Goal: Browse casually: Explore the website without a specific task or goal

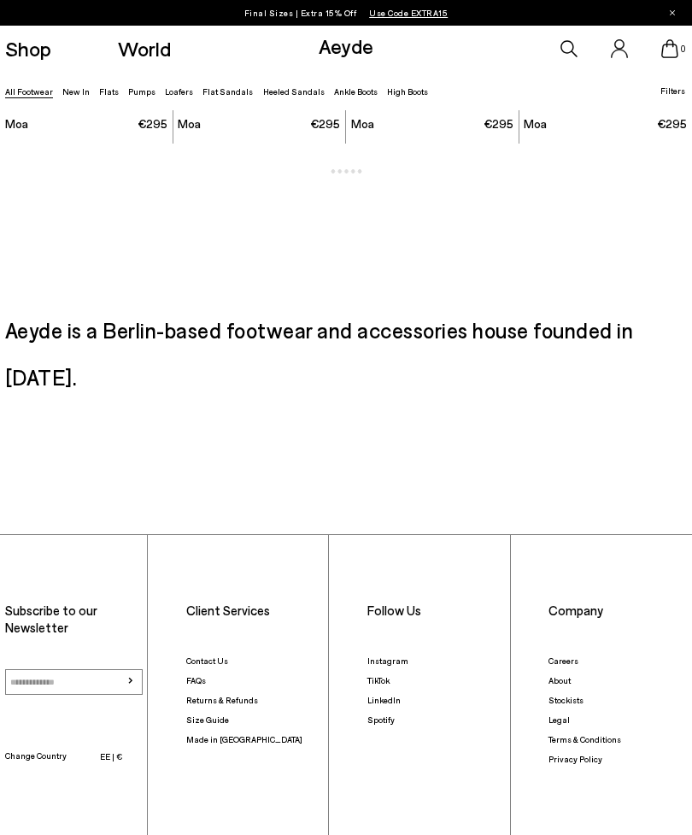
scroll to position [4527, 0]
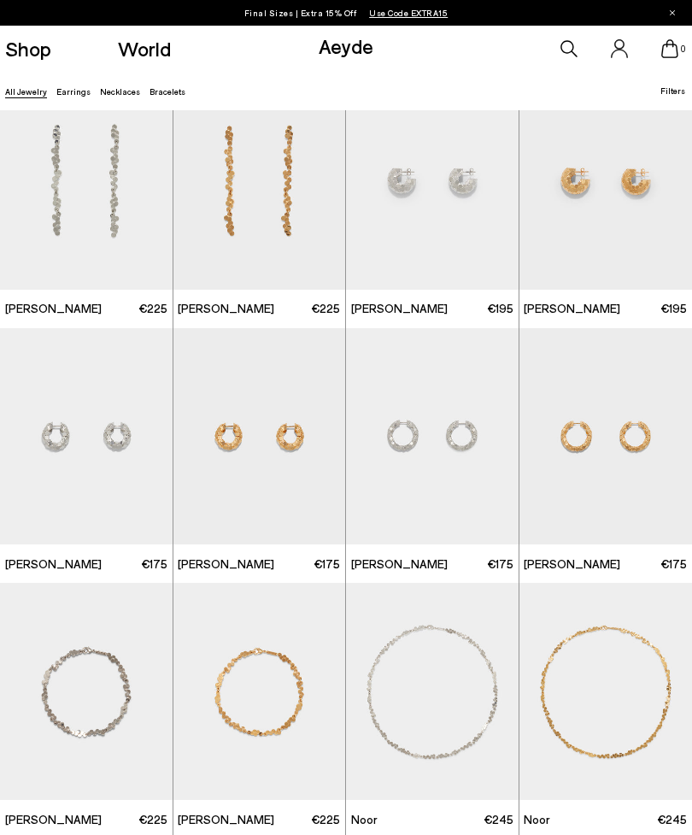
scroll to position [1826, 0]
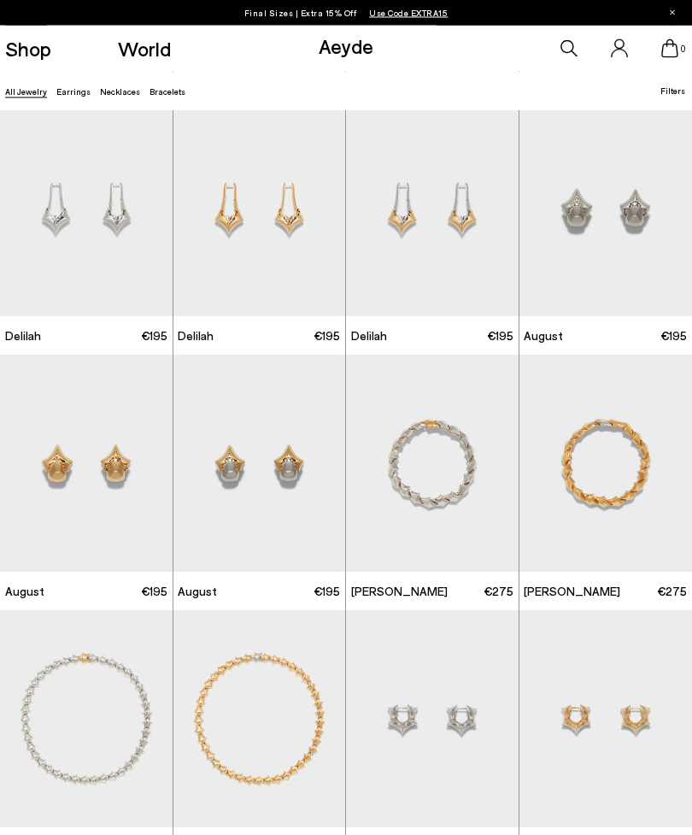
scroll to position [2544, 0]
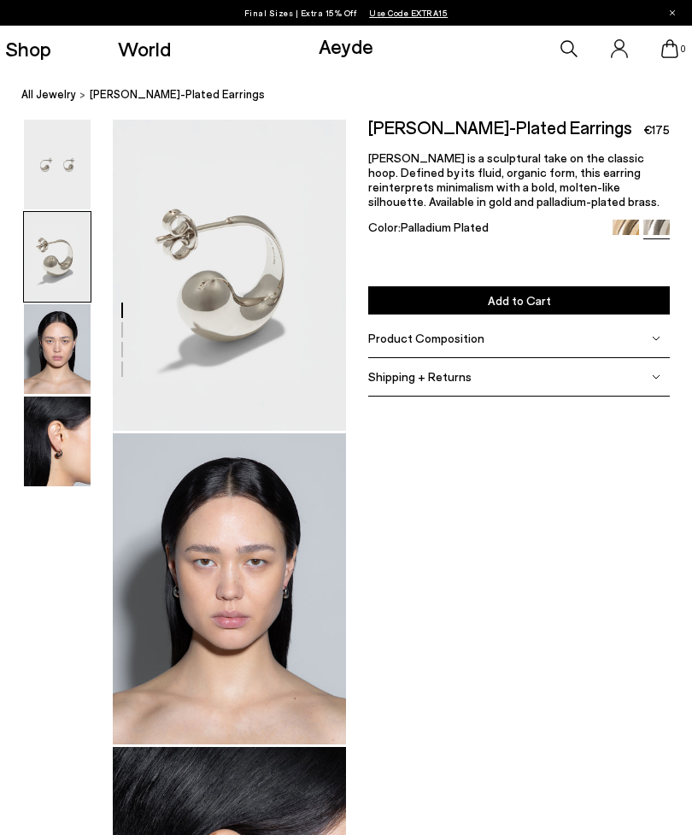
scroll to position [273, 0]
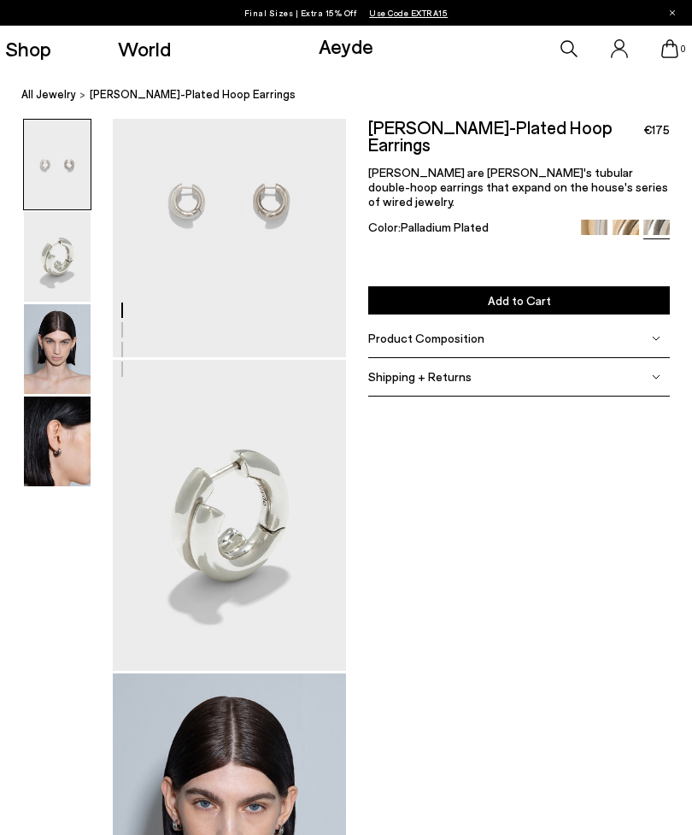
scroll to position [39, 0]
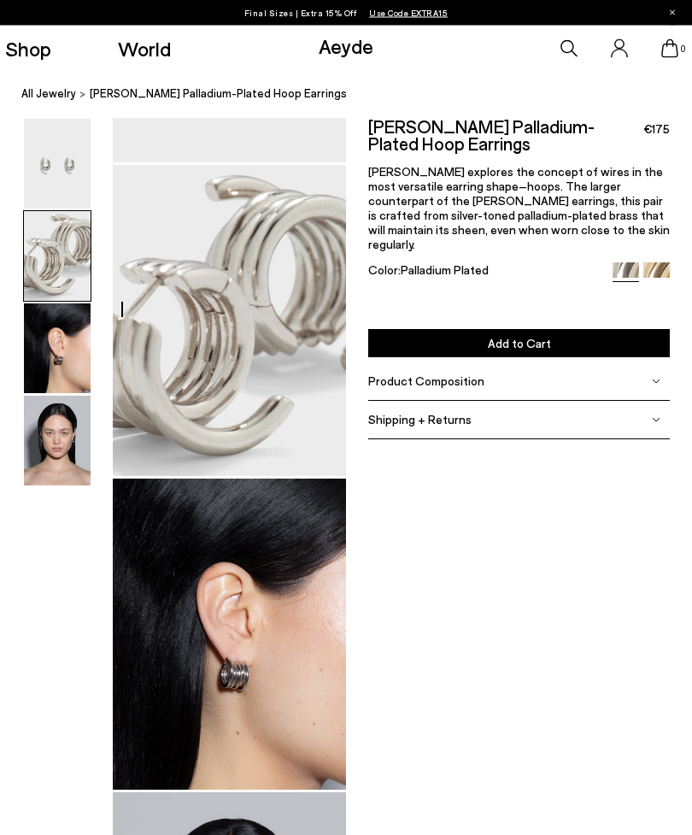
scroll to position [250, 0]
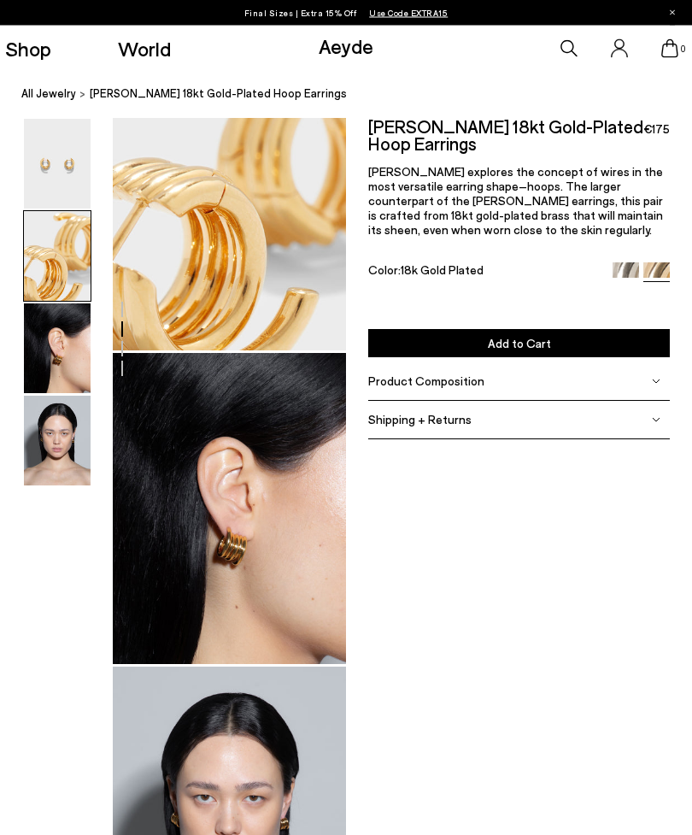
scroll to position [332, 0]
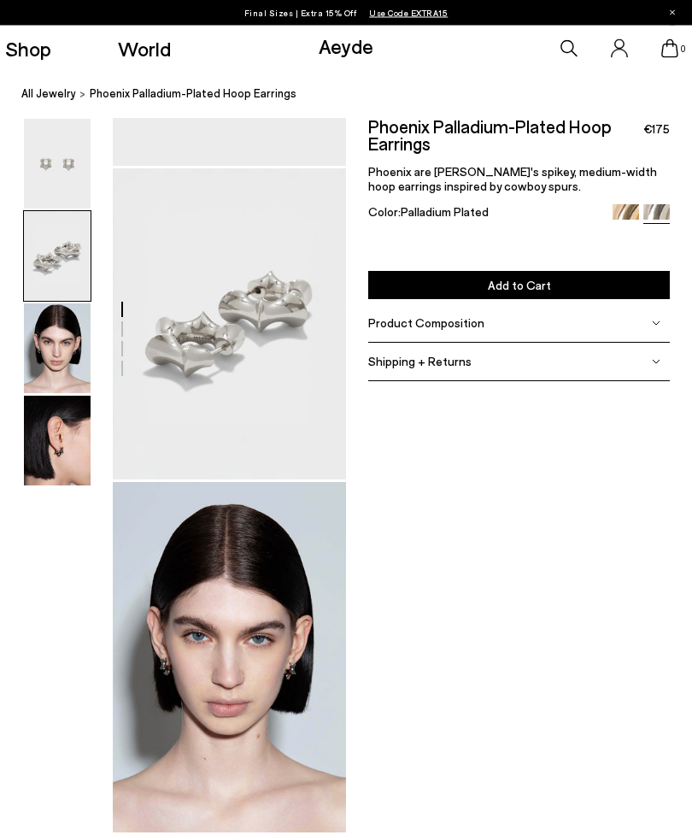
scroll to position [229, 0]
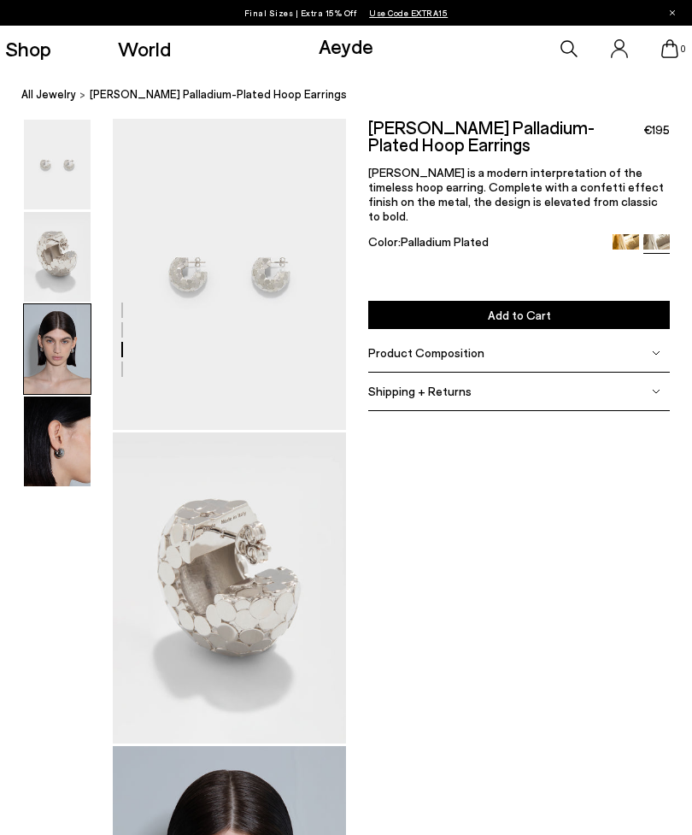
scroll to position [634, 0]
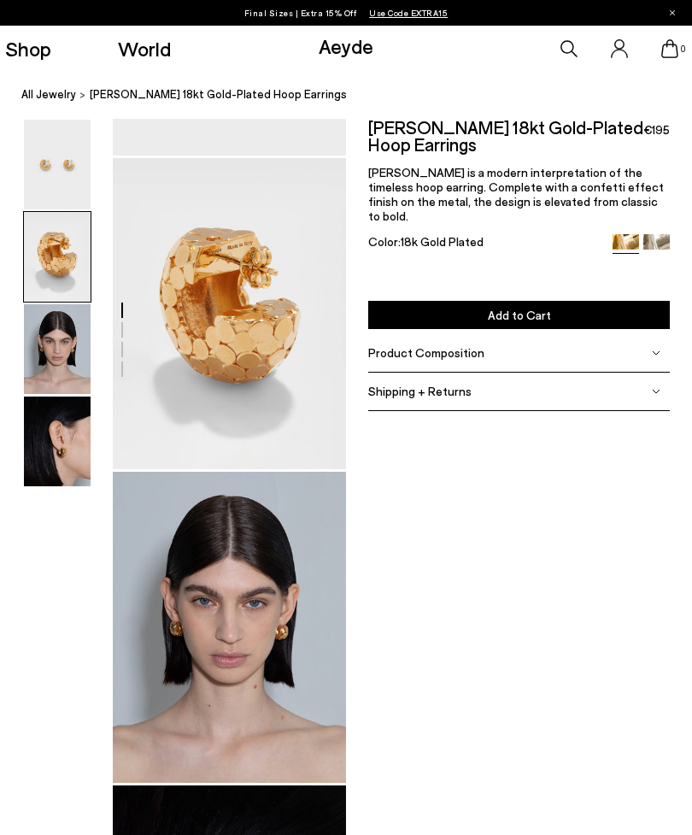
scroll to position [262, 0]
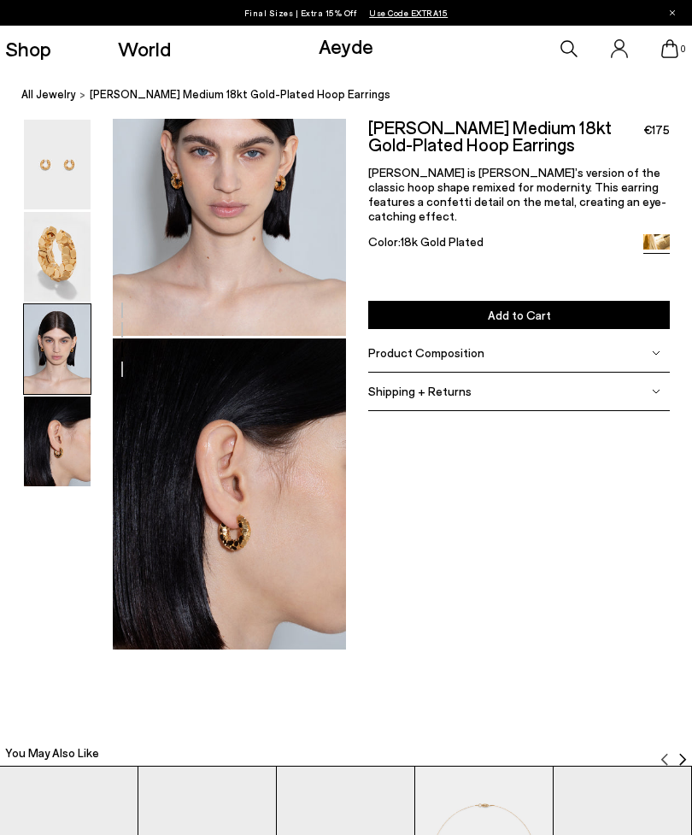
scroll to position [720, 0]
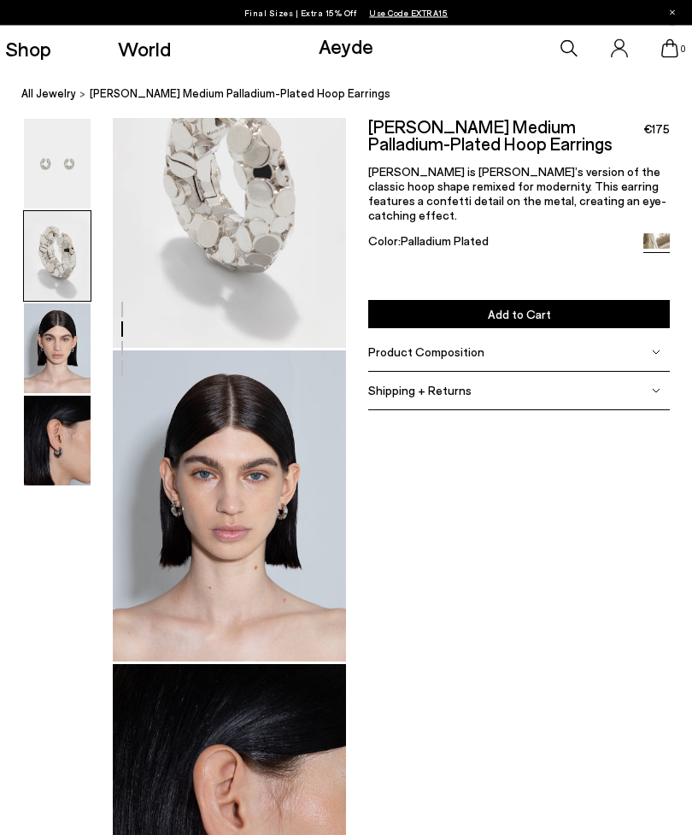
scroll to position [344, 0]
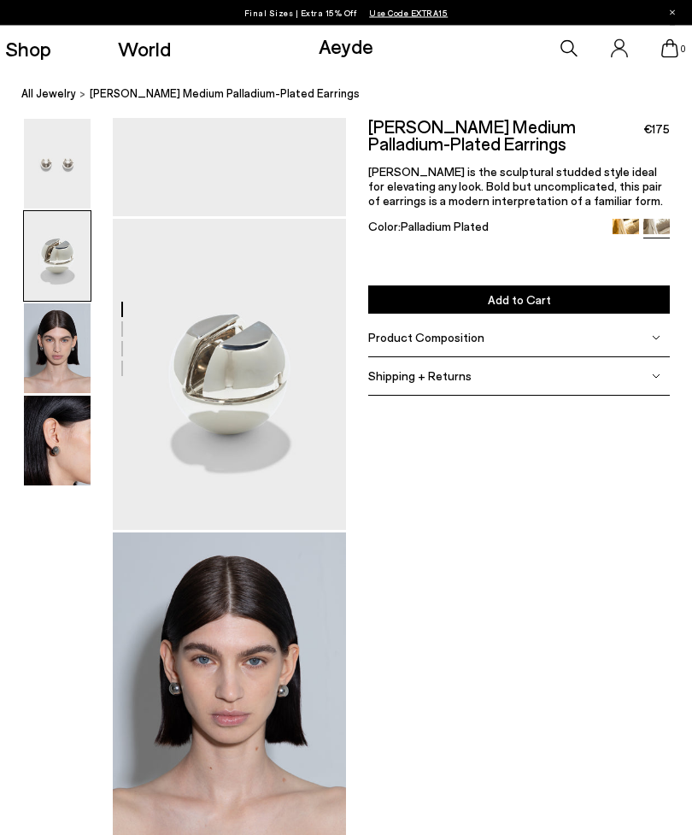
scroll to position [182, 0]
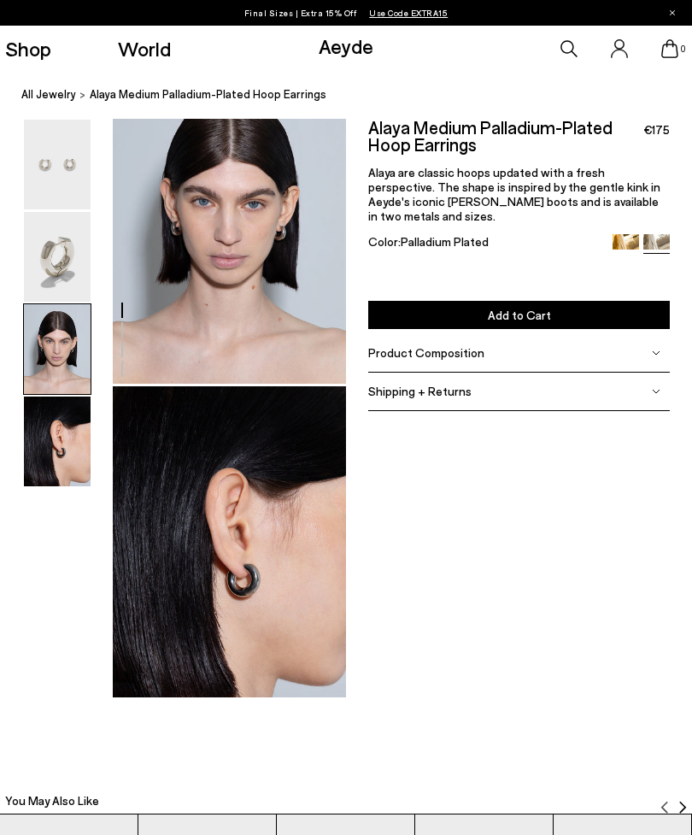
scroll to position [657, 0]
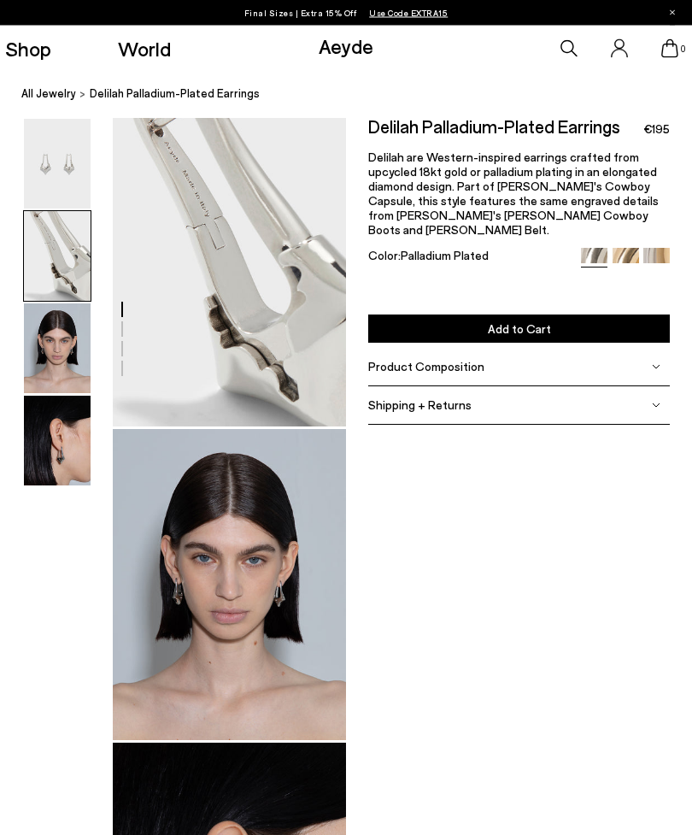
scroll to position [276, 0]
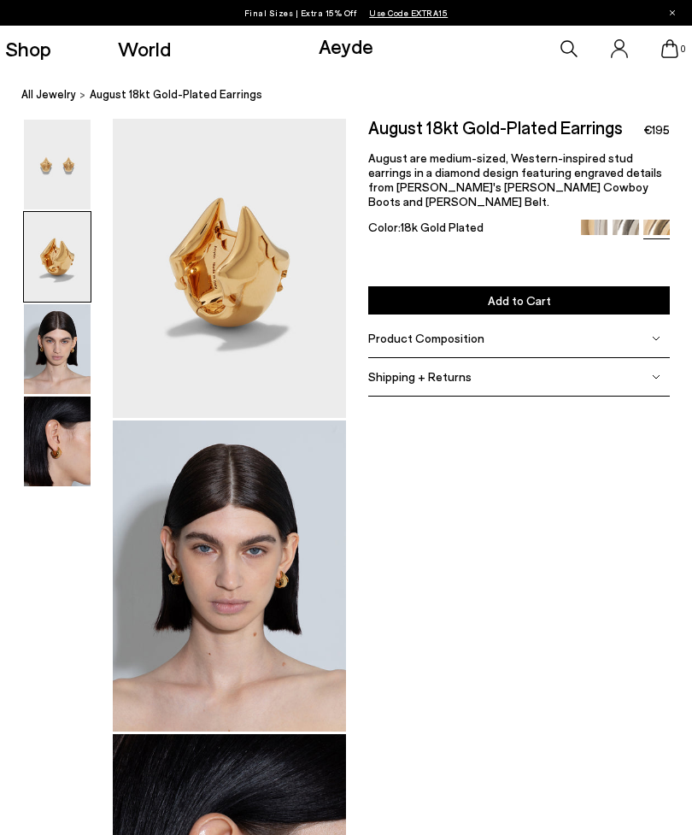
scroll to position [315, 0]
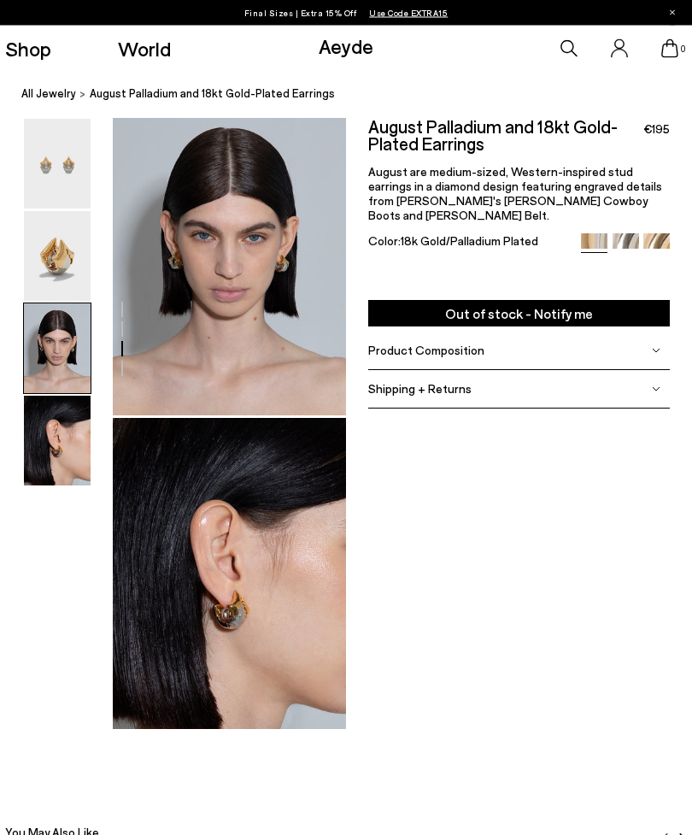
scroll to position [697, 0]
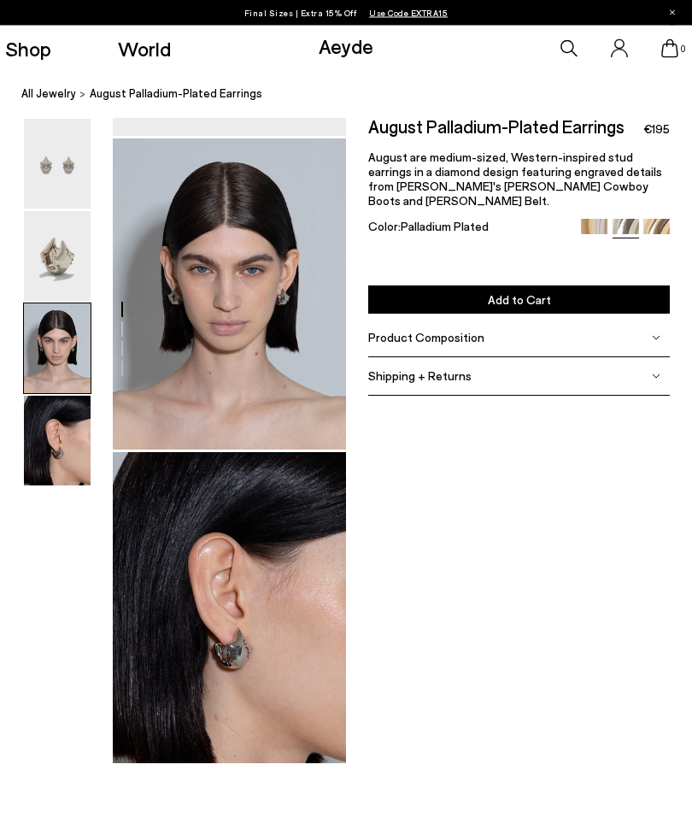
scroll to position [590, 0]
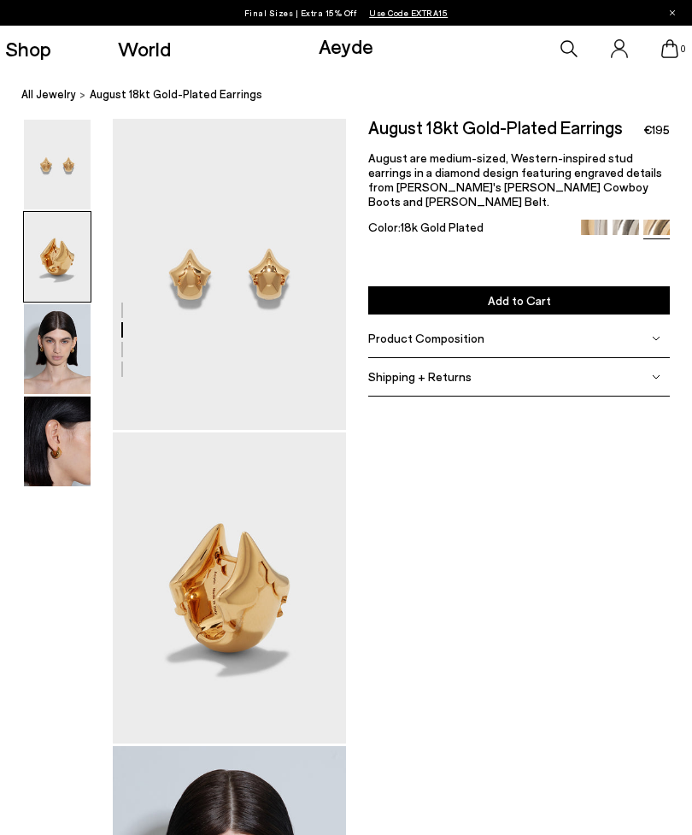
scroll to position [369, 0]
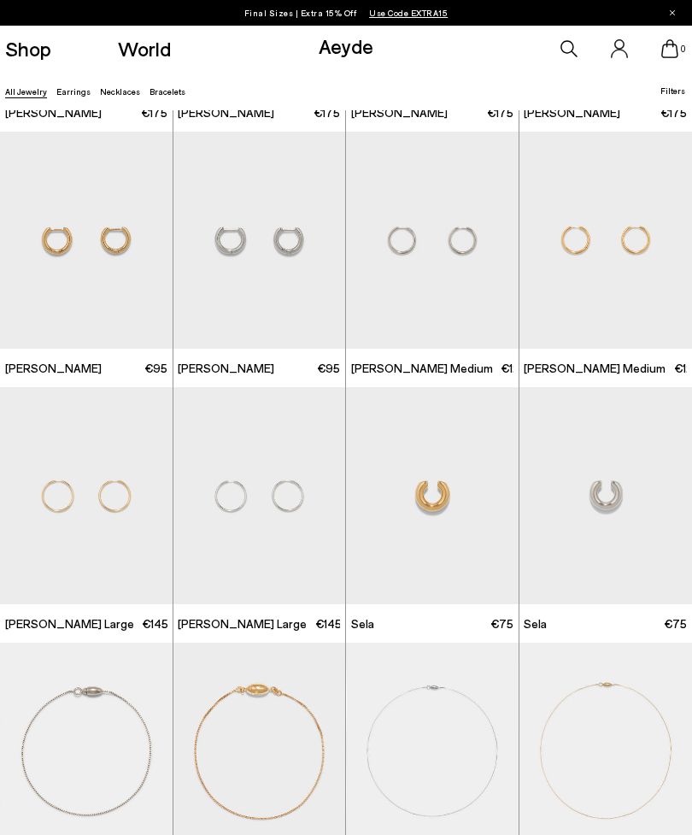
scroll to position [5087, 0]
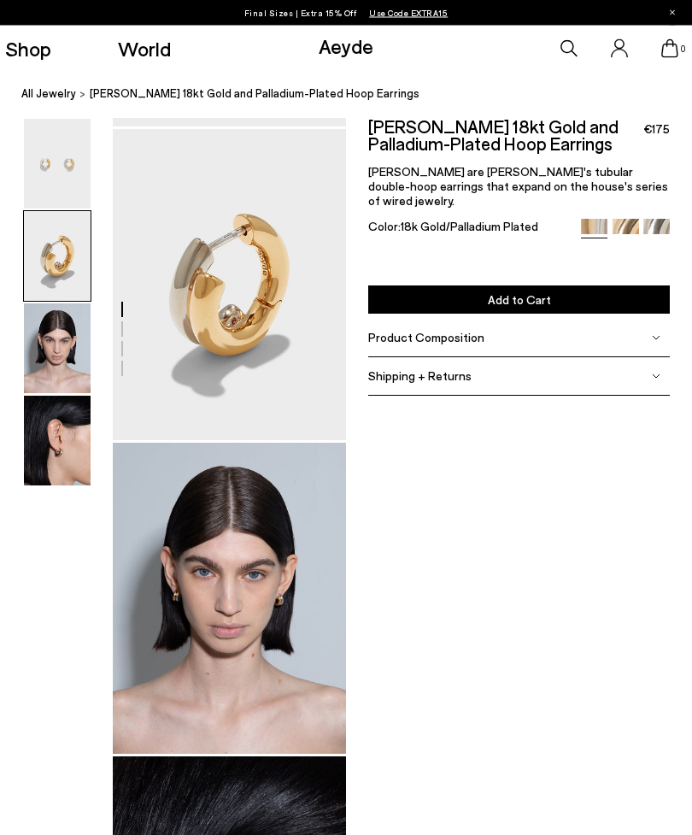
scroll to position [261, 0]
